Goal: Task Accomplishment & Management: Complete application form

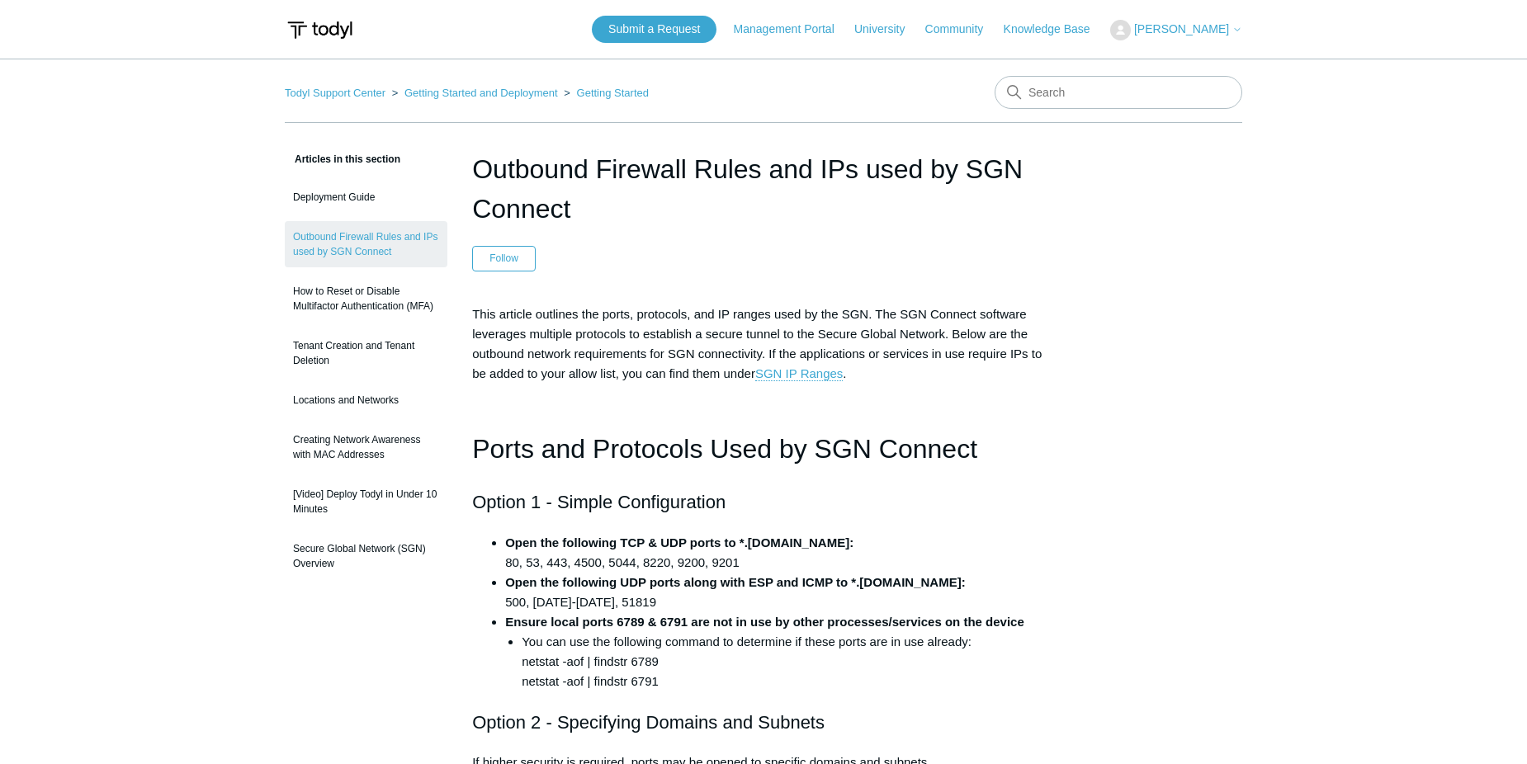
scroll to position [991, 0]
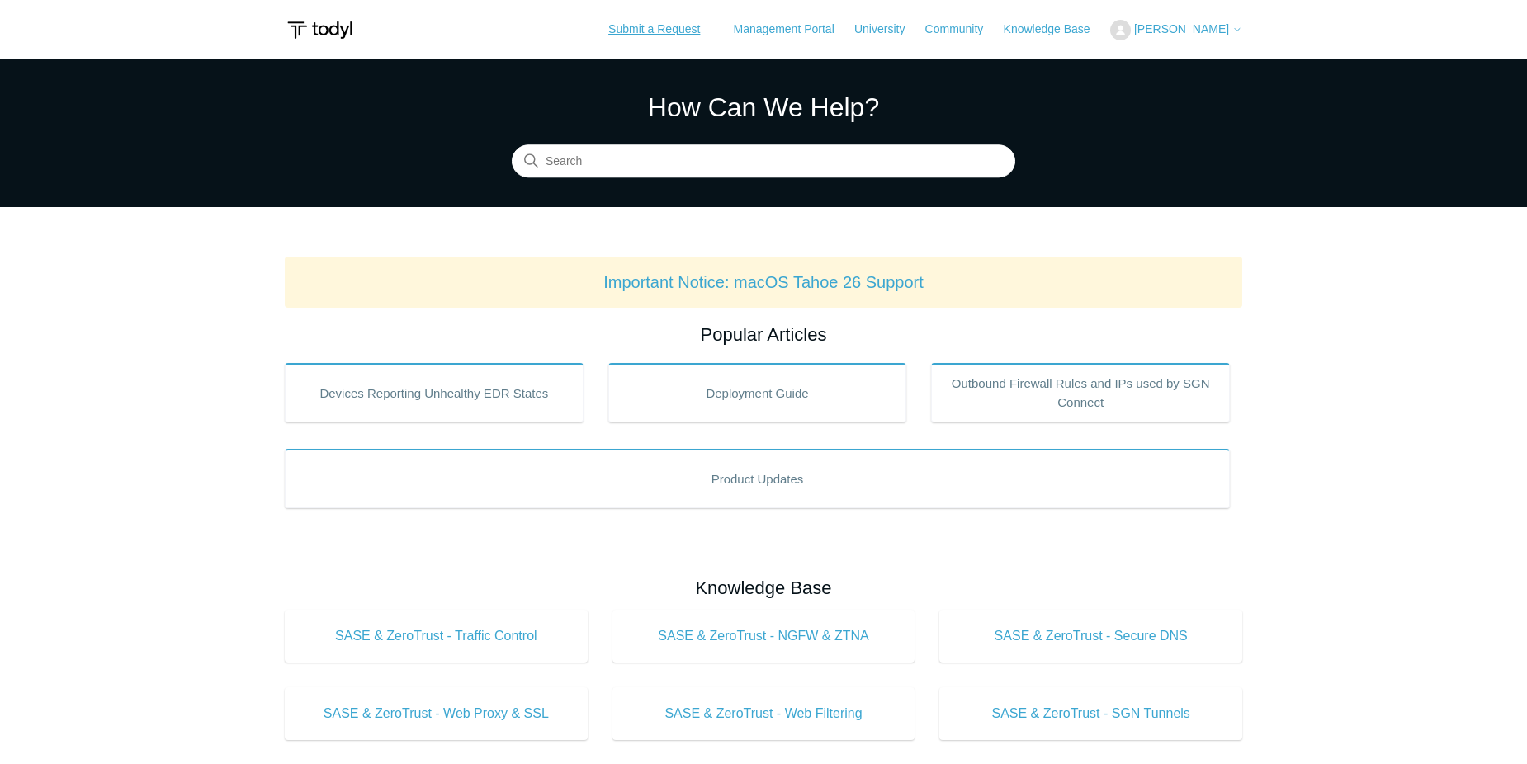
click at [712, 27] on link "Submit a Request" at bounding box center [654, 29] width 125 height 27
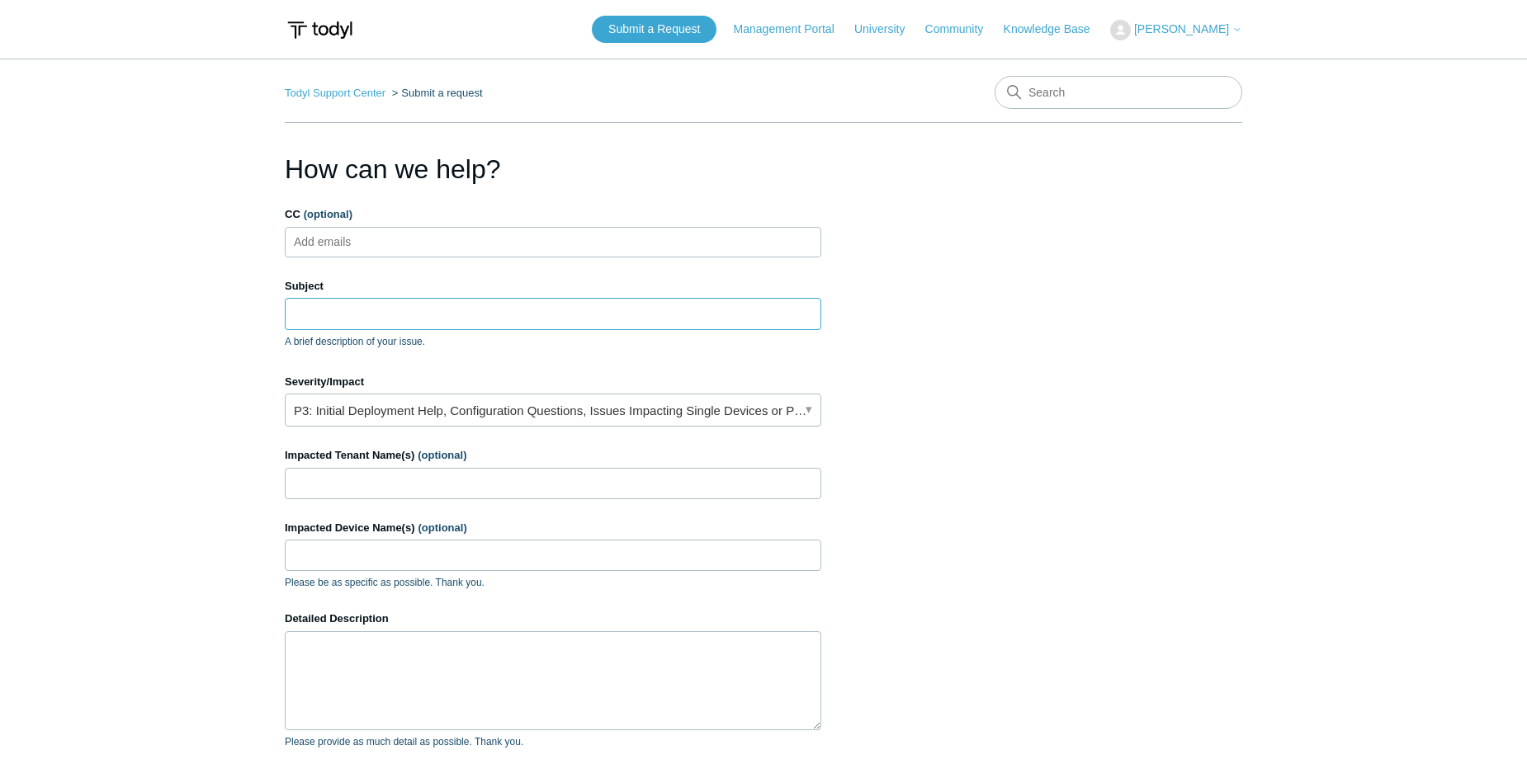
click at [362, 315] on input "Subject" at bounding box center [553, 313] width 537 height 31
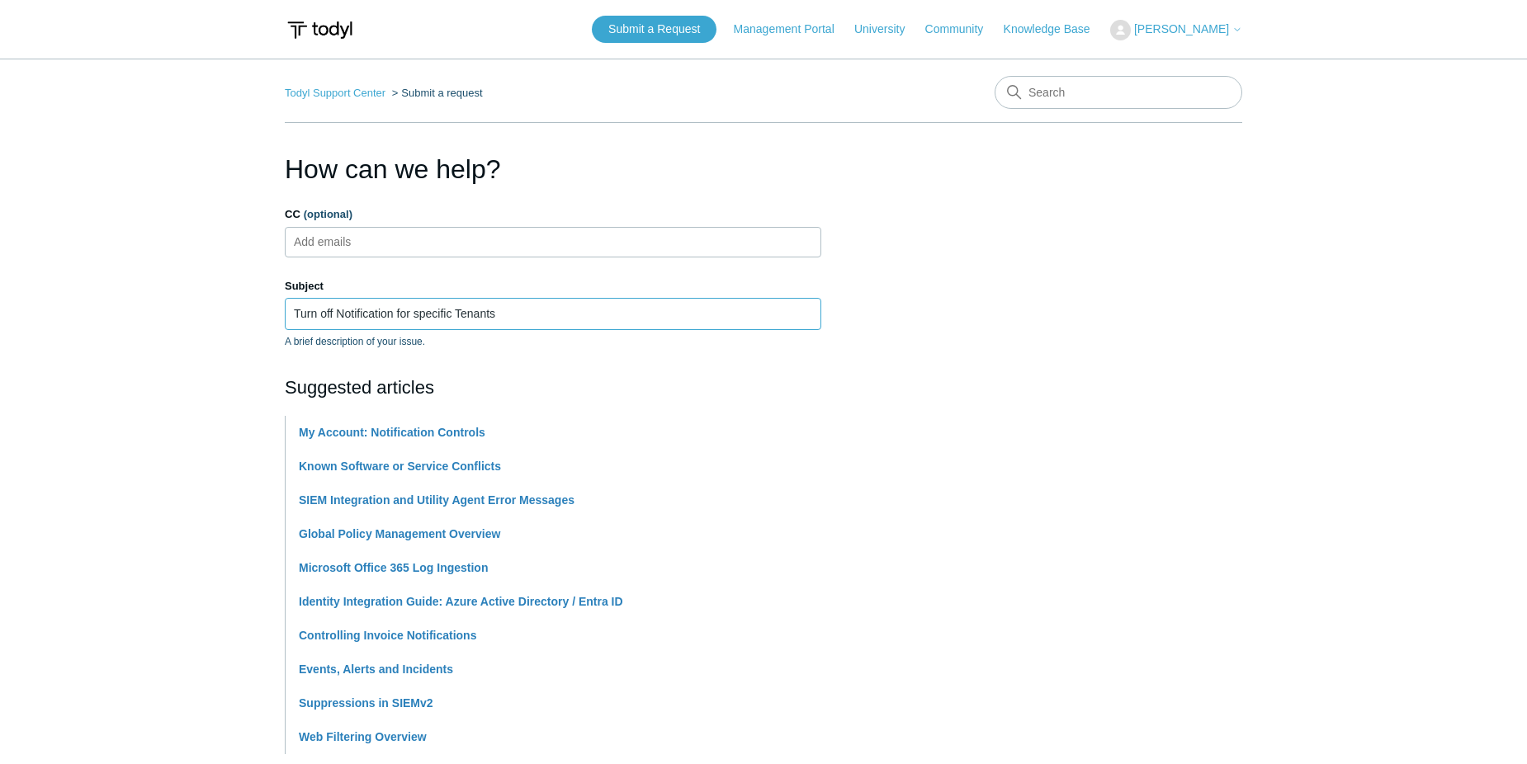
type input "Turn off Notification for specific Tenants"
click at [324, 245] on input "CC (optional)" at bounding box center [337, 242] width 98 height 25
paste input "XxF!q10N7_7kFl0iH*)#"
type input "XxF!q10N7_7kFl0iH*)#"
click at [405, 244] on li "XxF!q10N7_7kFl0iH*)#" at bounding box center [353, 242] width 127 height 21
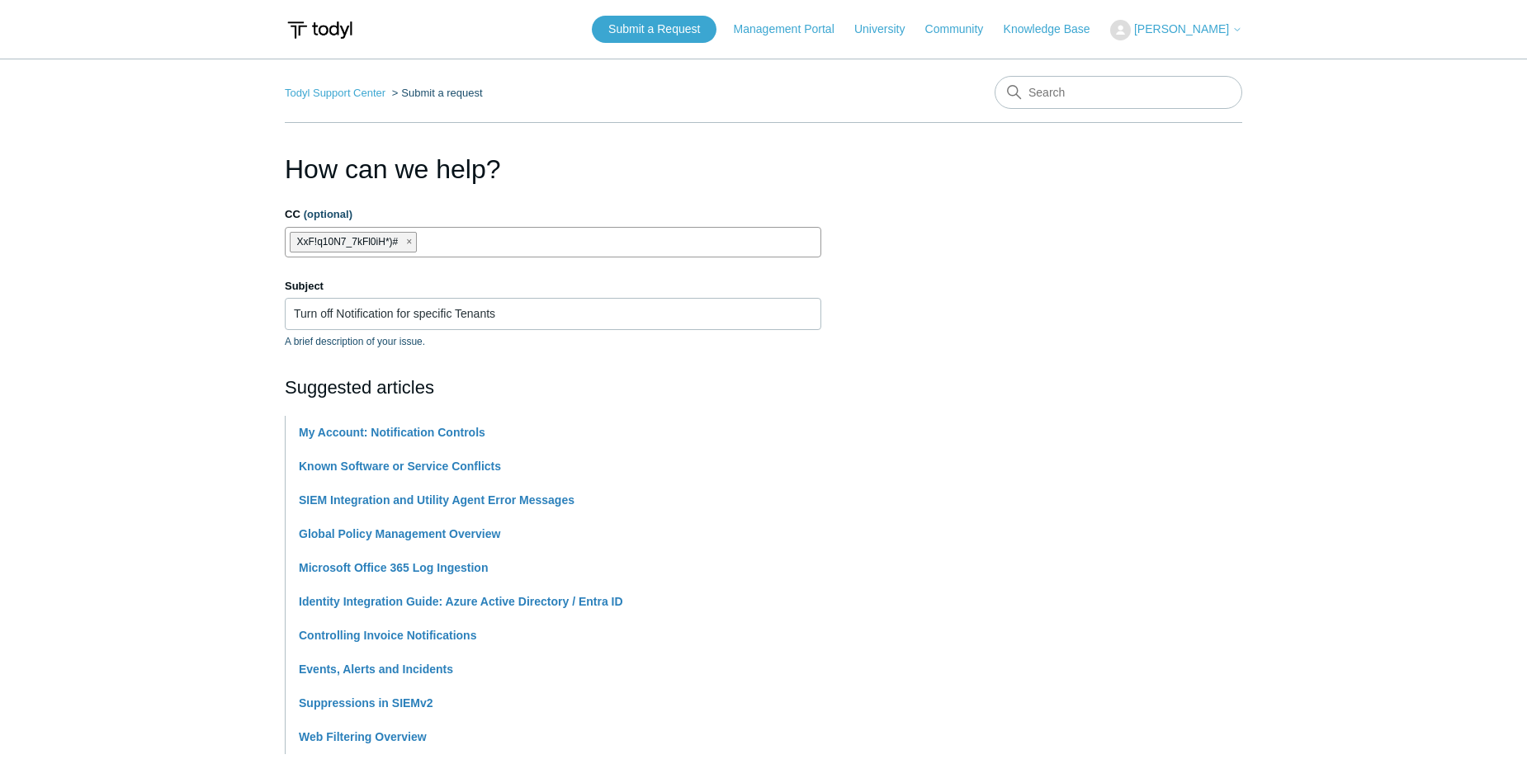
click at [384, 240] on span "XxF!q10N7_7kFl0iH*)#" at bounding box center [348, 242] width 102 height 19
click at [409, 239] on span "close" at bounding box center [409, 242] width 6 height 19
click at [319, 247] on input "CC (optional)" at bounding box center [337, 242] width 98 height 25
paste input "eliezerm@divergeit.com"
type input "eliezerm@divergeit.com"
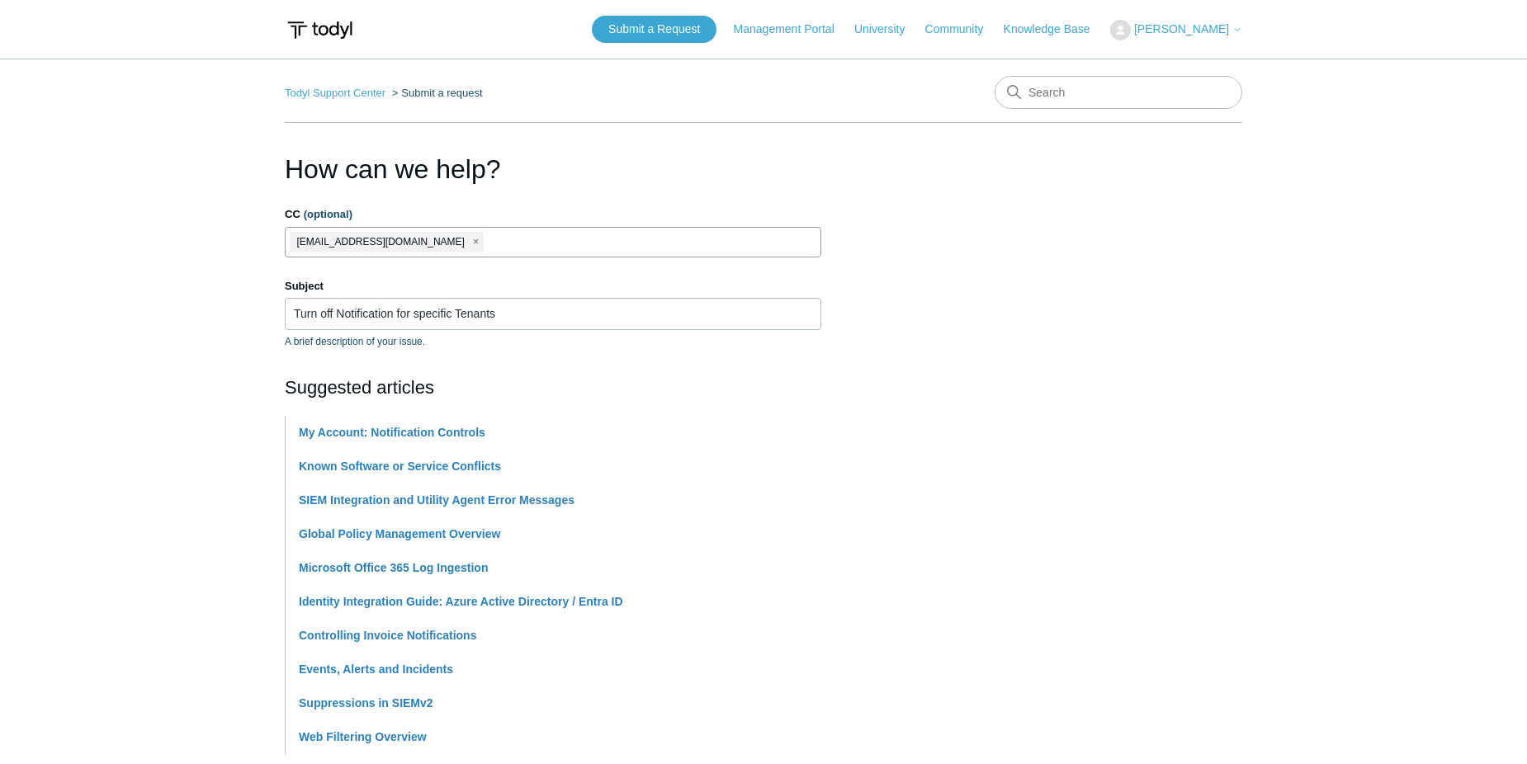
click at [509, 239] on ul "eliezerm@divergeit.com" at bounding box center [553, 242] width 537 height 31
paste input "aarona@divergeit.com"
type input "aarona@divergeit.com"
click at [812, 403] on div "Suggested articles My Account: Notification Controls Known Software or Service …" at bounding box center [553, 564] width 537 height 381
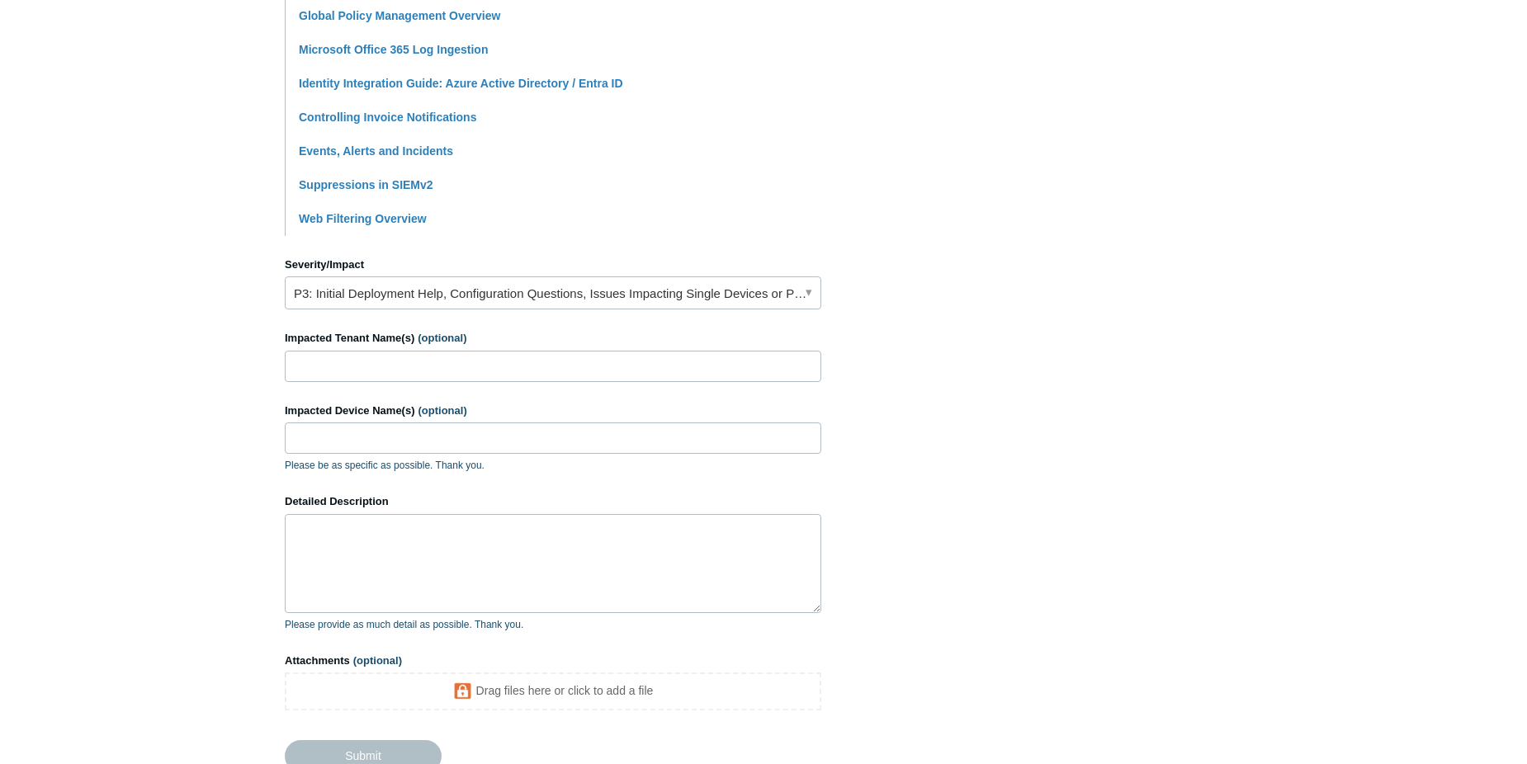
scroll to position [661, 0]
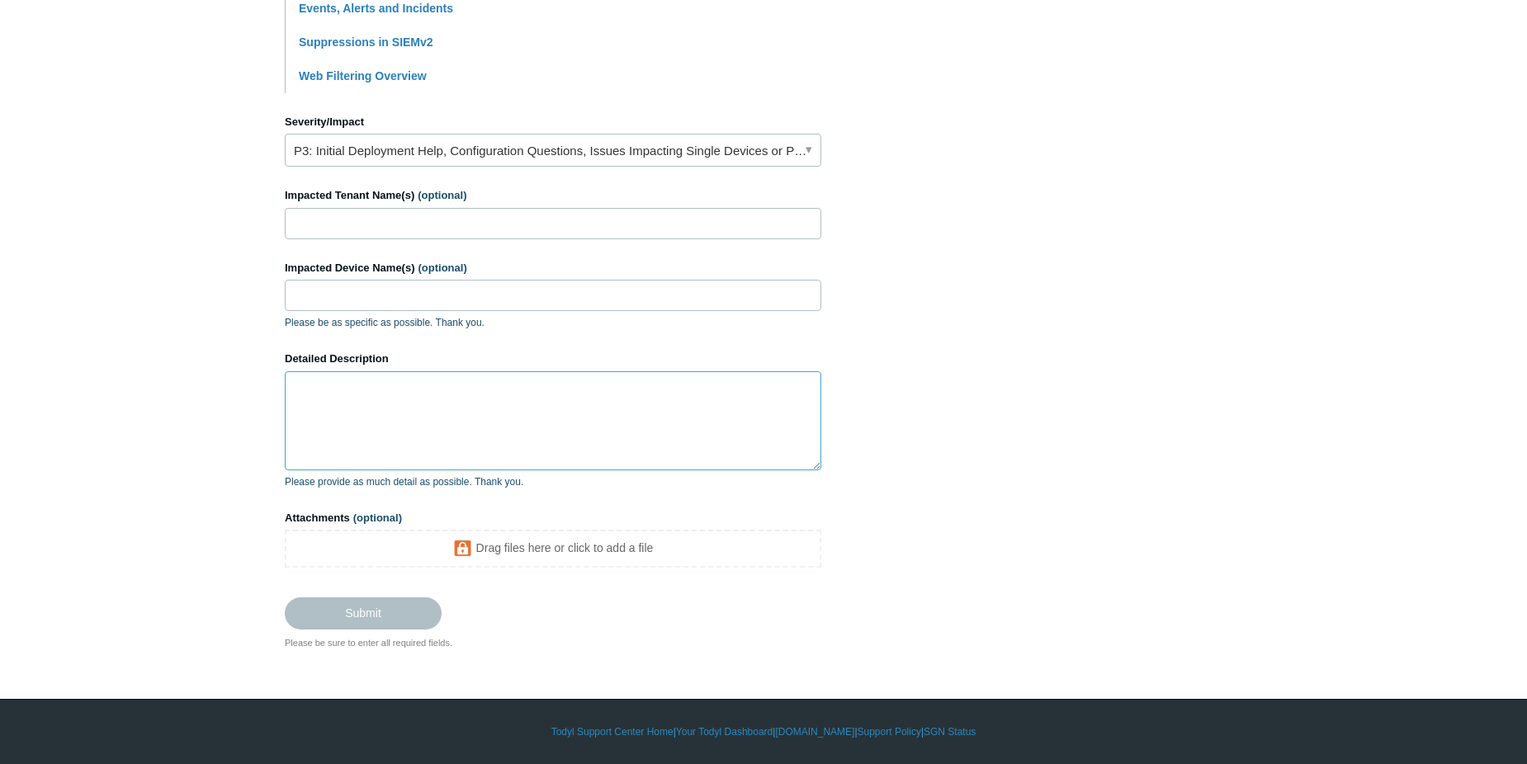
click at [393, 424] on textarea "Detailed Description" at bounding box center [553, 421] width 537 height 99
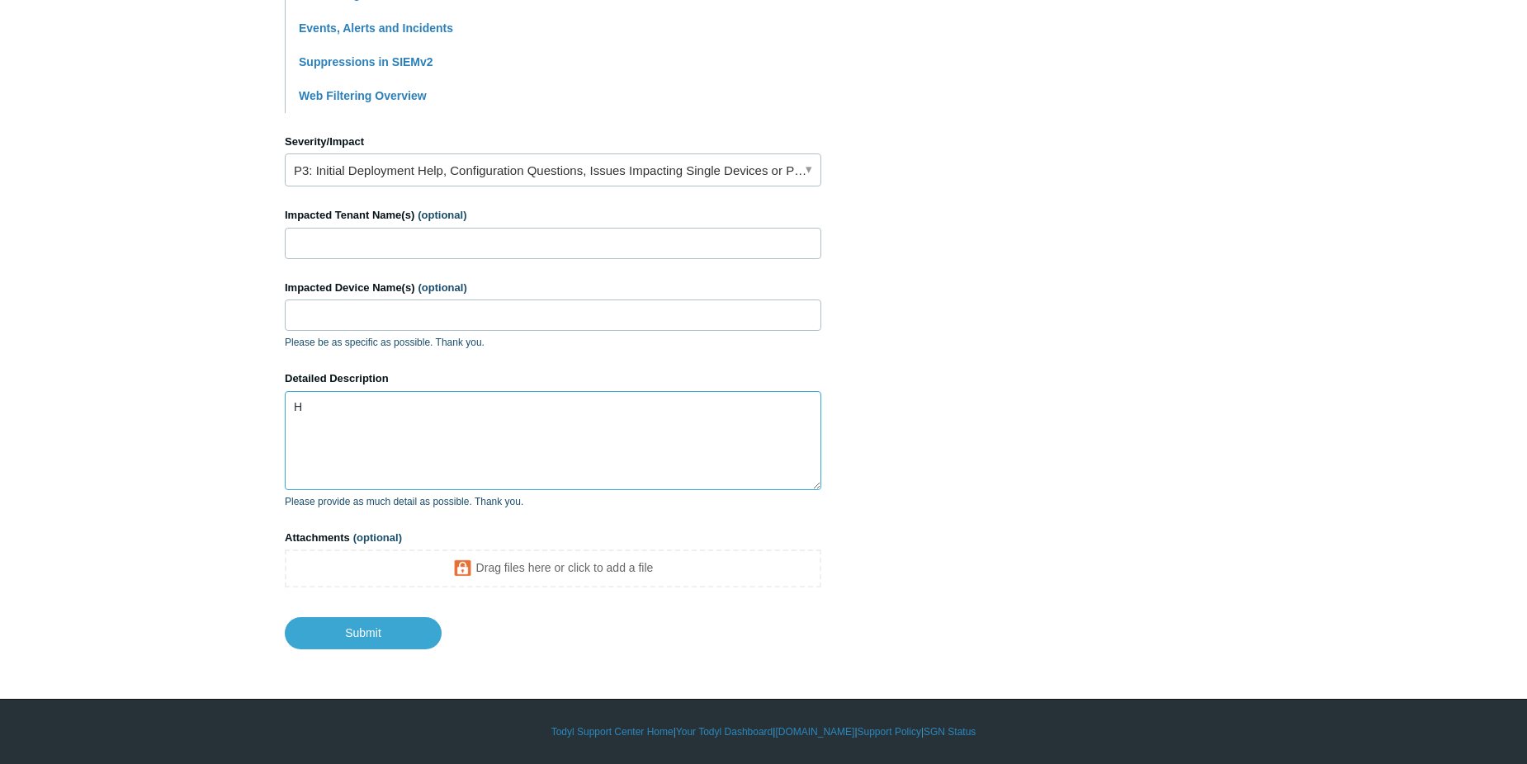
scroll to position [641, 0]
click at [425, 450] on textarea "Hello, Is there a way to turn off notifications for specific clients? We would …" at bounding box center [553, 440] width 537 height 99
click at [532, 447] on textarea "Hello, Is there a way to turn off notifications for specific clients? We would …" at bounding box center [553, 440] width 537 height 99
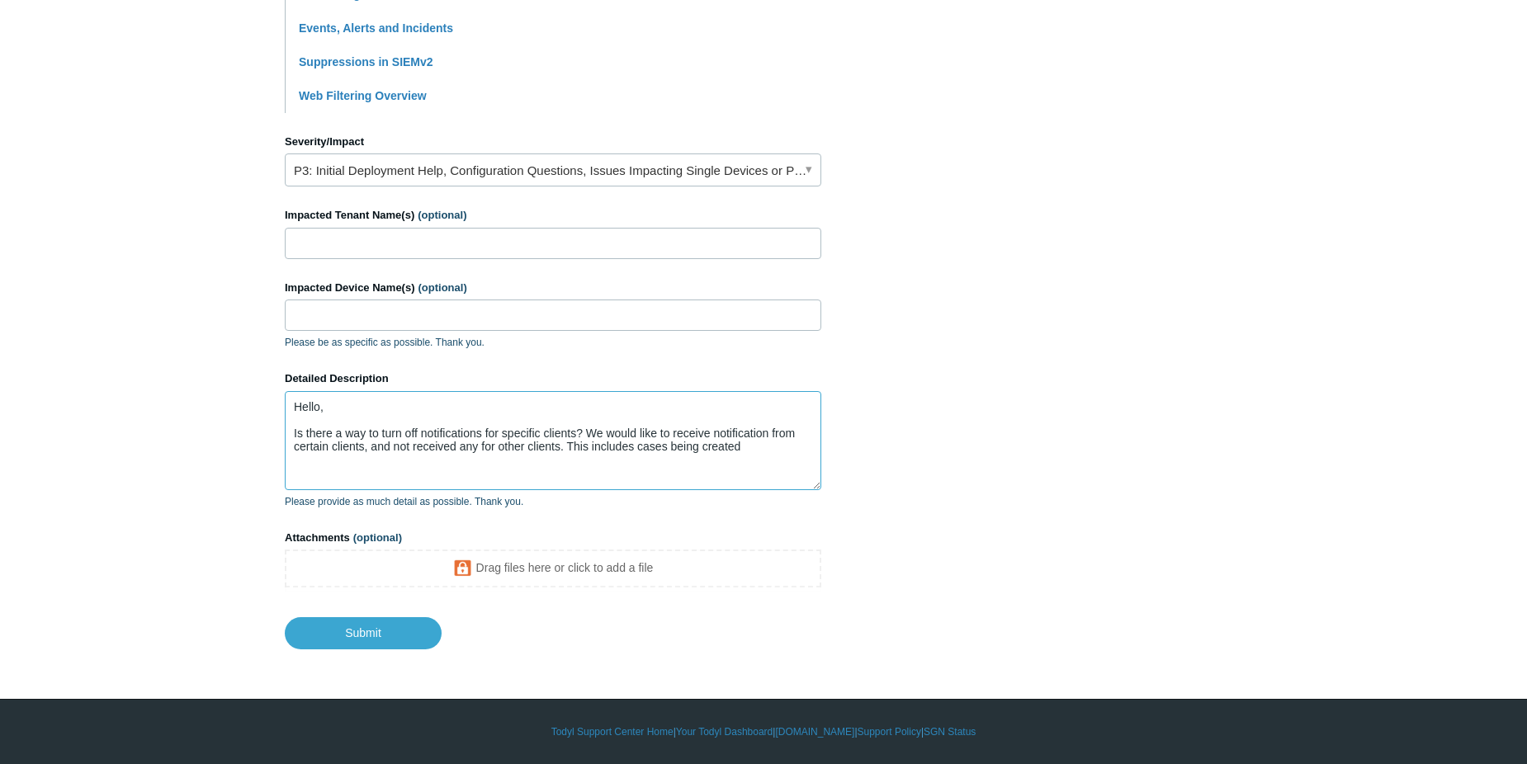
click at [769, 440] on textarea "Hello, Is there a way to turn off notifications for specific clients? We would …" at bounding box center [553, 440] width 537 height 99
click at [763, 448] on textarea "Hello, Is there a way to turn off notifications for specific clients? We would …" at bounding box center [553, 440] width 537 height 99
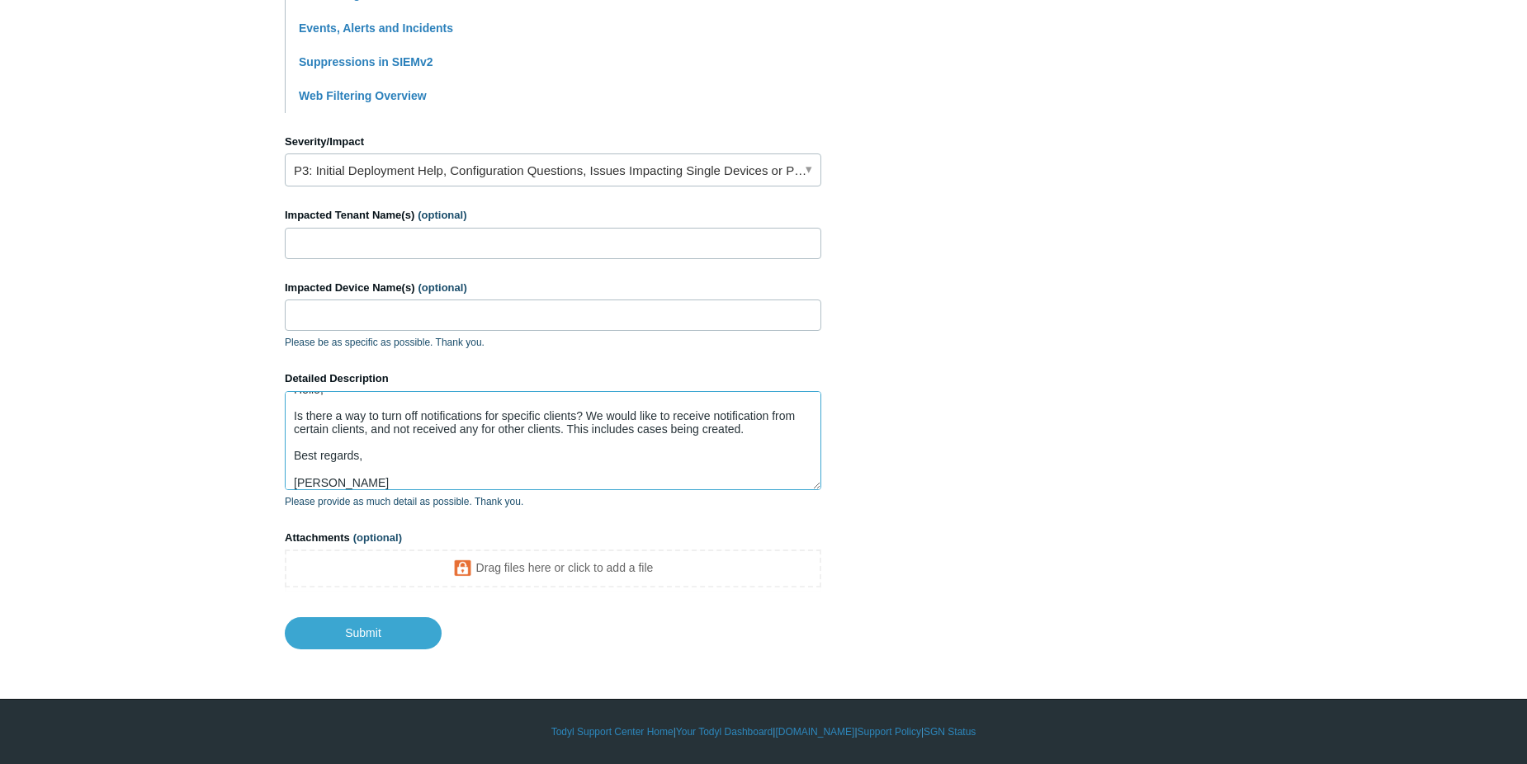
type textarea "Hello, Is there a way to turn off notifications for specific clients? We would …"
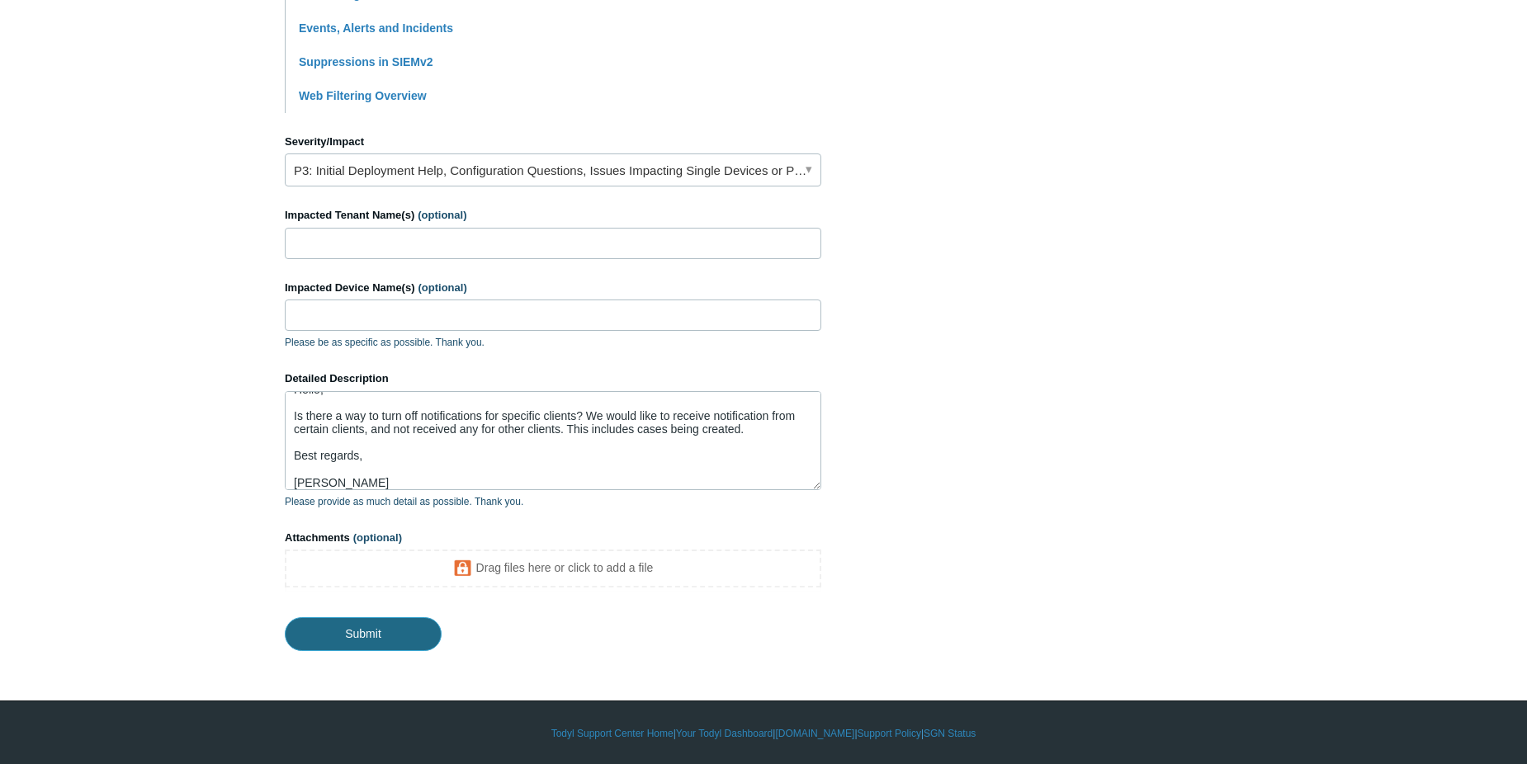
click at [405, 633] on input "Submit" at bounding box center [363, 634] width 157 height 33
